Goal: Navigation & Orientation: Find specific page/section

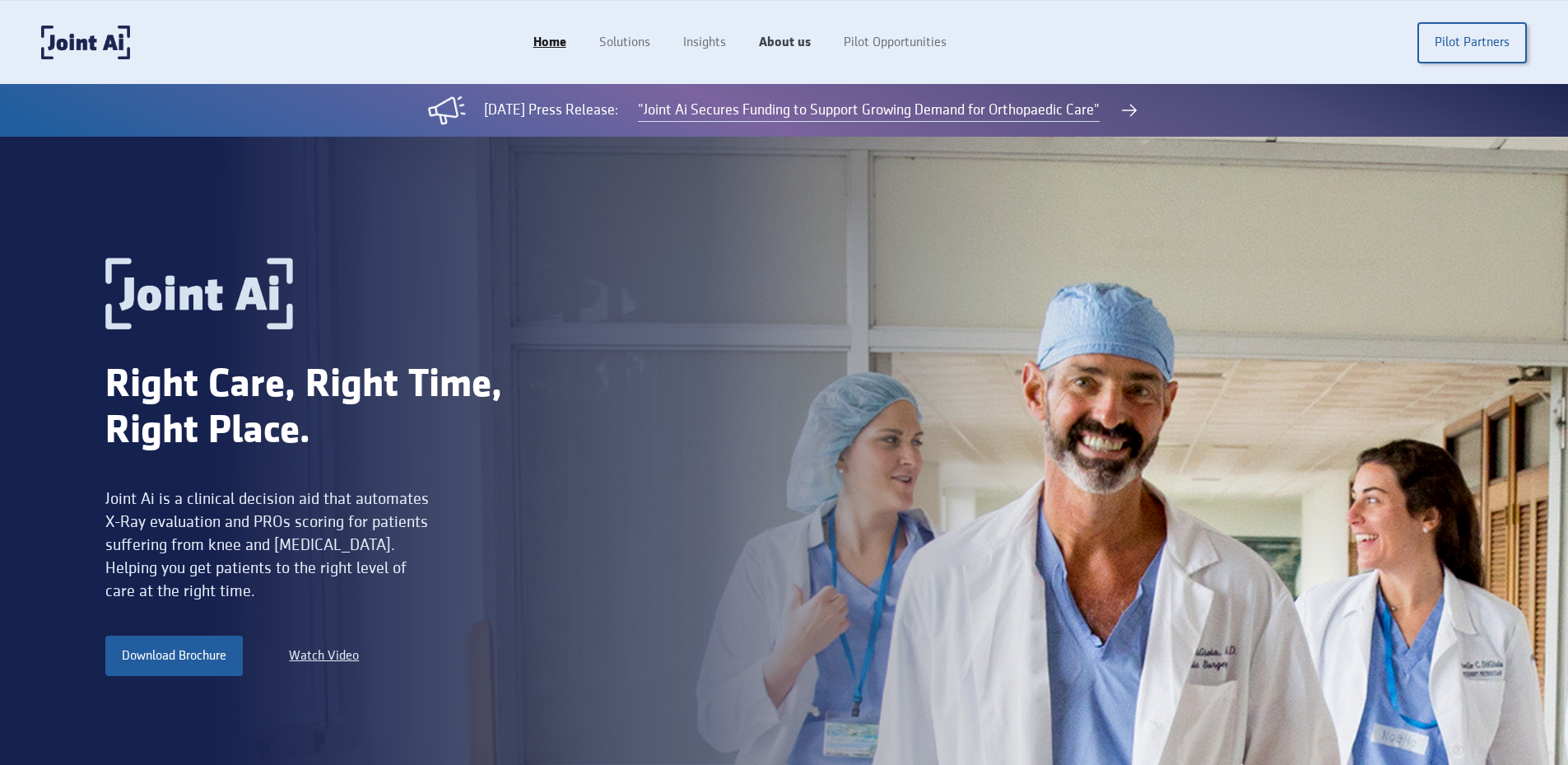
click at [760, 45] on link "About us" at bounding box center [784, 43] width 85 height 31
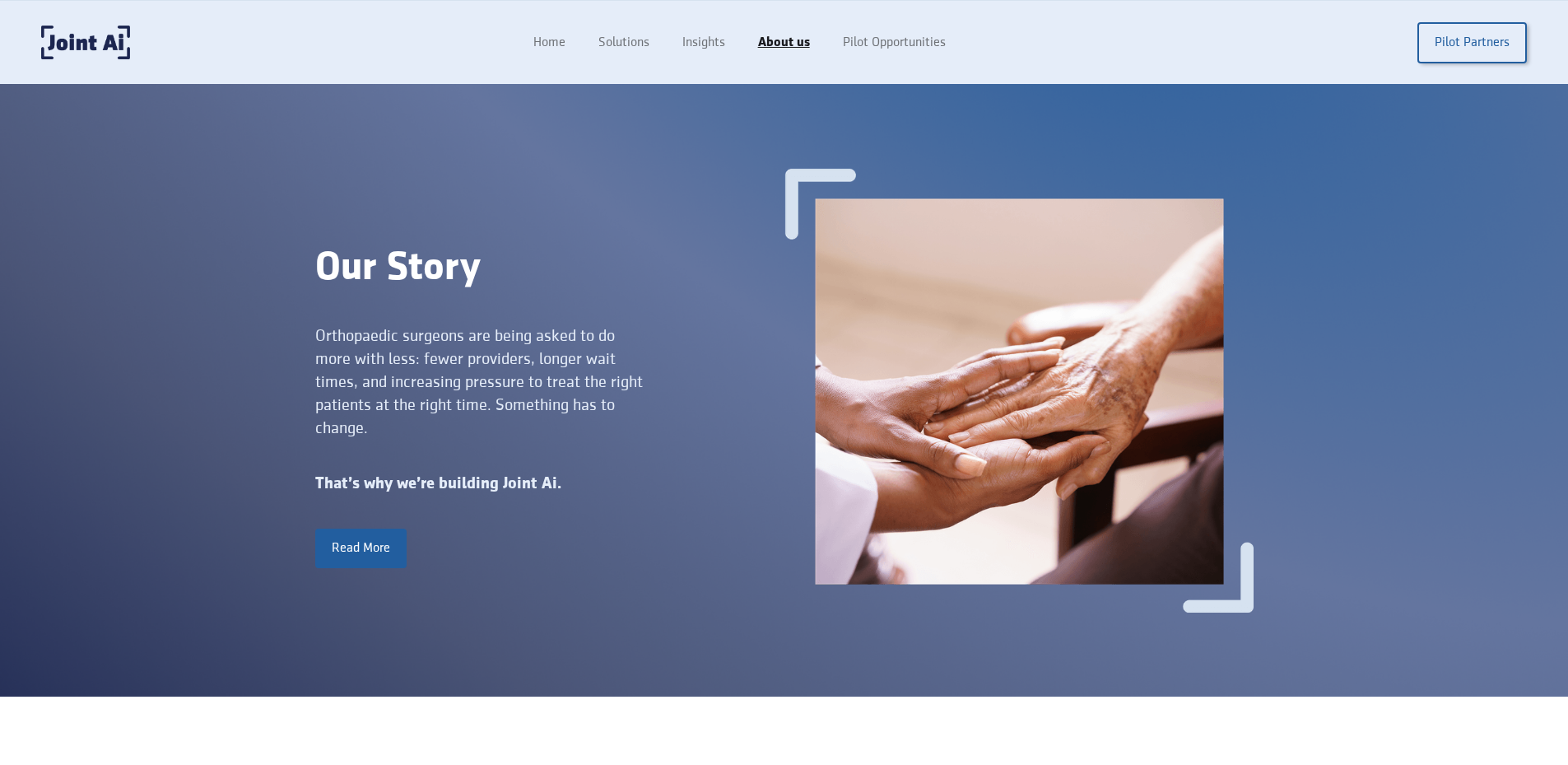
scroll to position [577, 0]
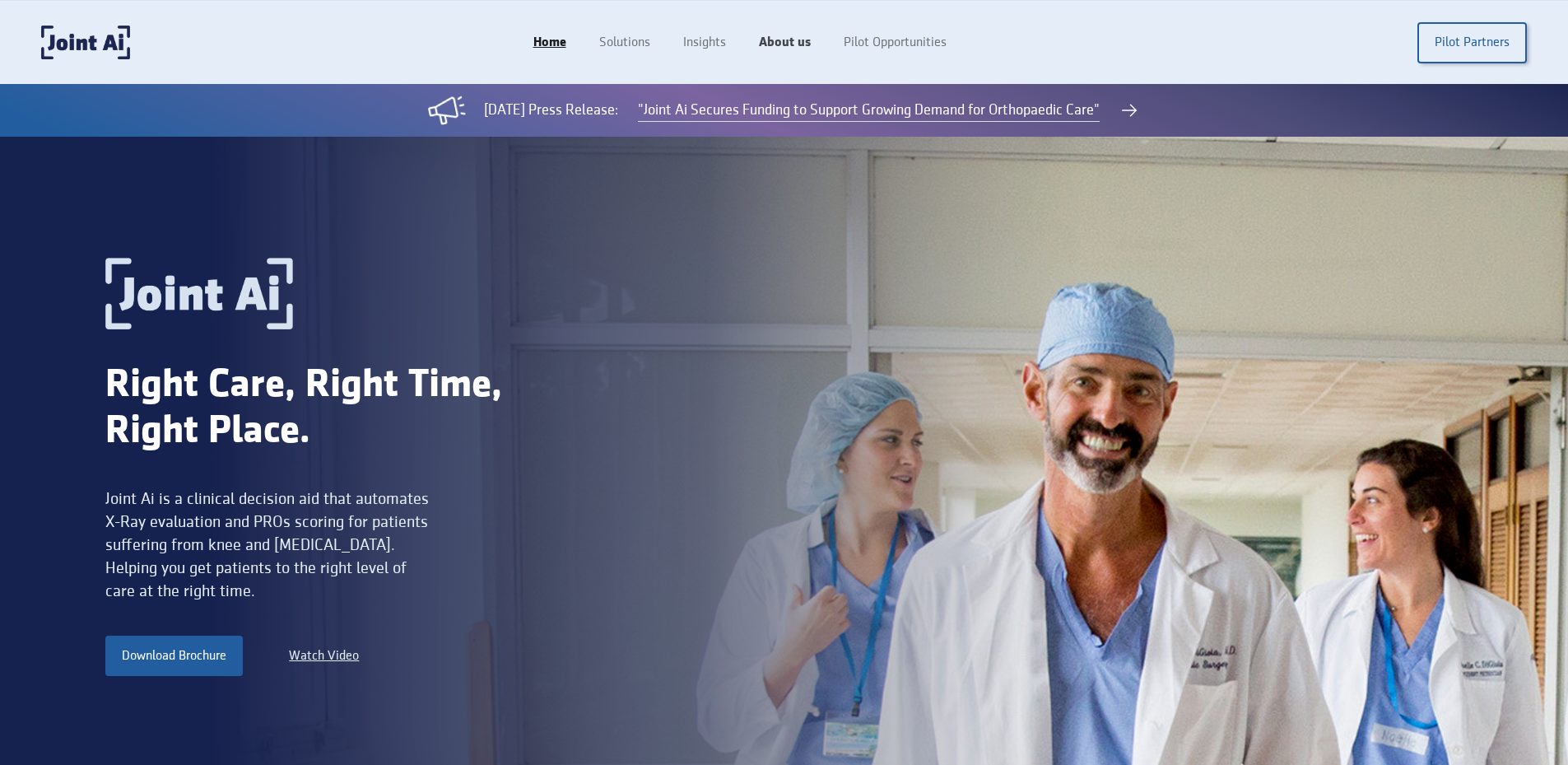
click at [802, 44] on link "About us" at bounding box center [784, 43] width 85 height 31
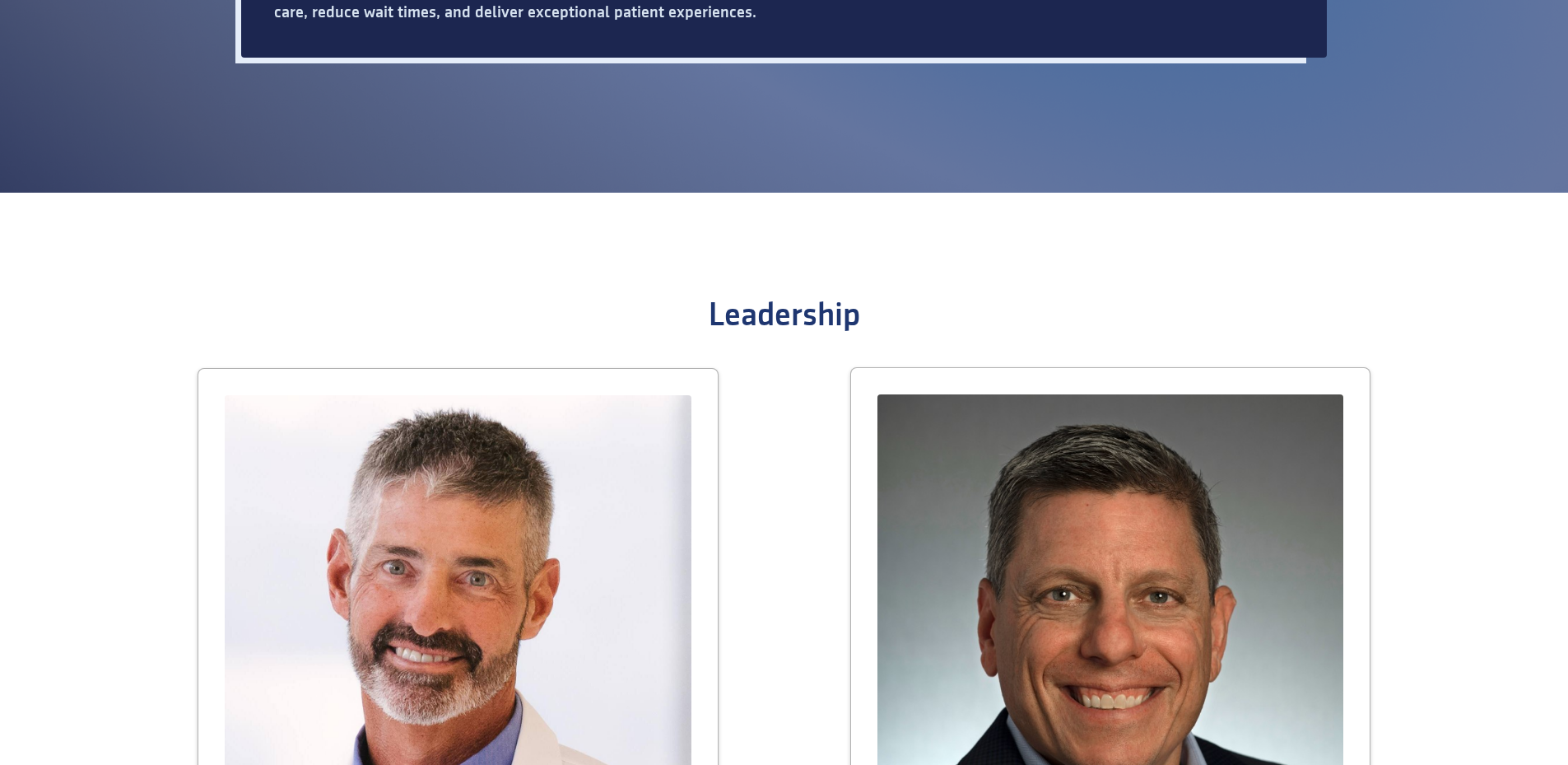
scroll to position [2142, 0]
